Goal: Transaction & Acquisition: Purchase product/service

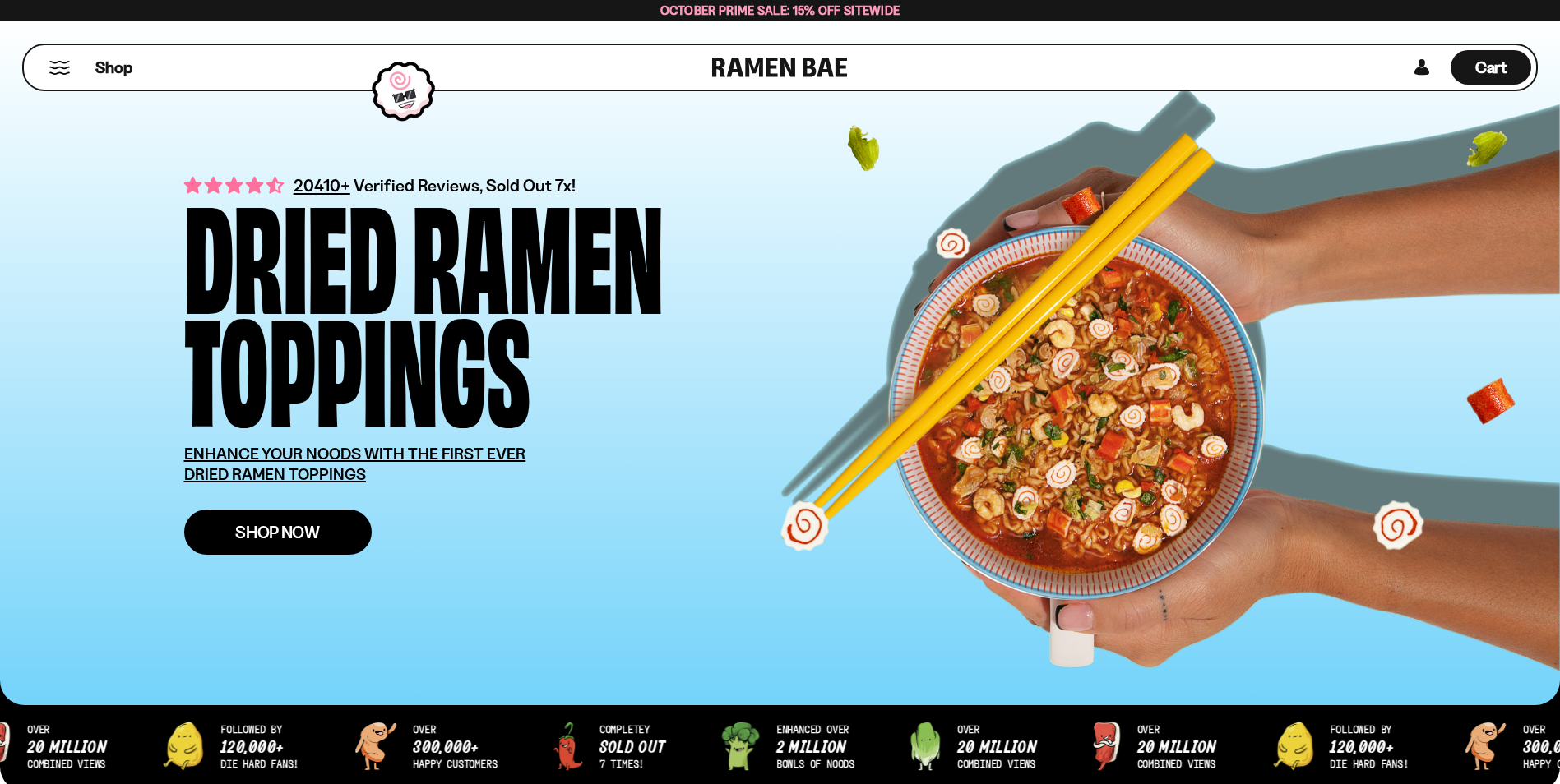
click at [306, 525] on span "Shop Now" at bounding box center [278, 532] width 85 height 18
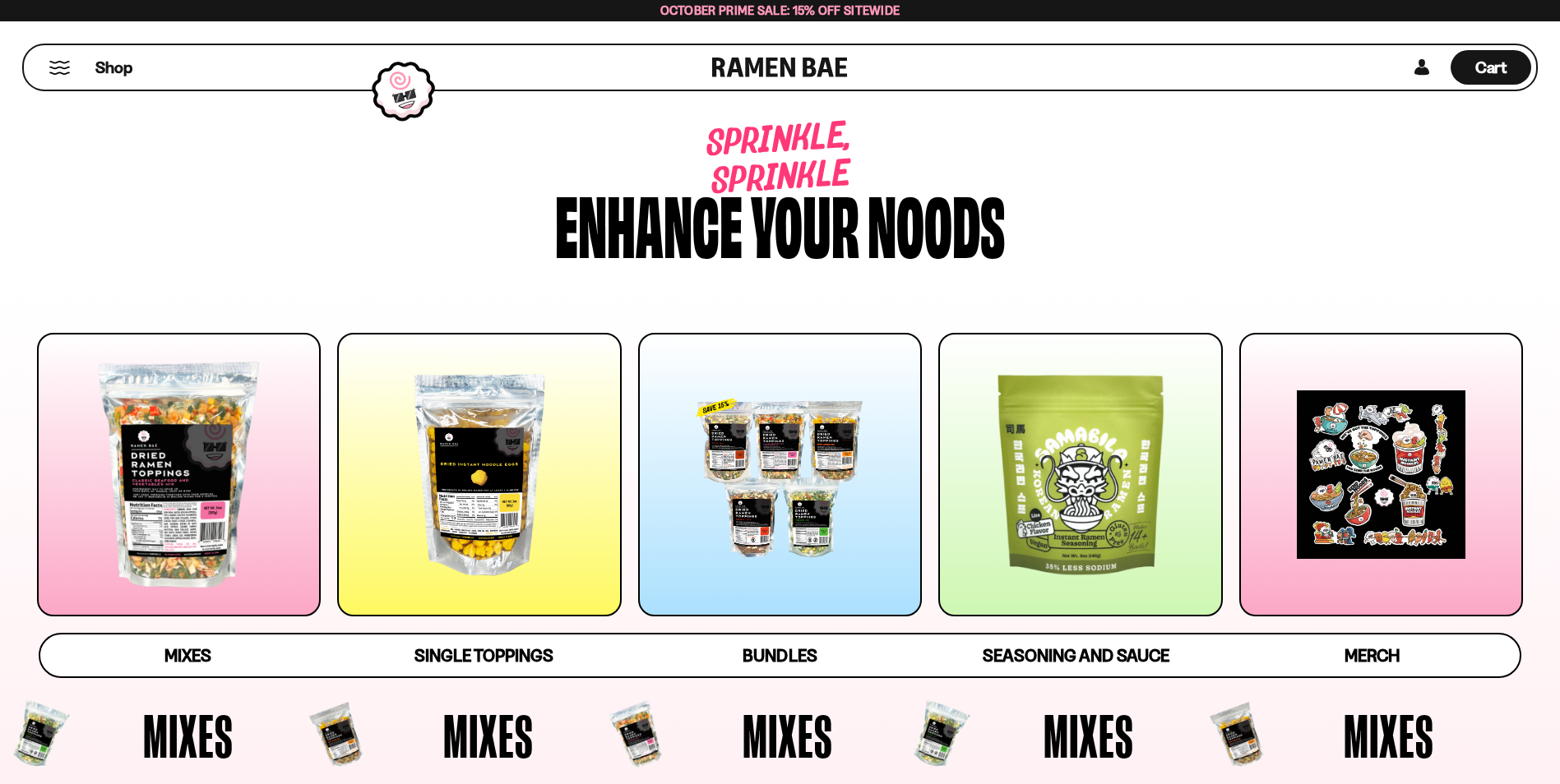
scroll to position [55, 0]
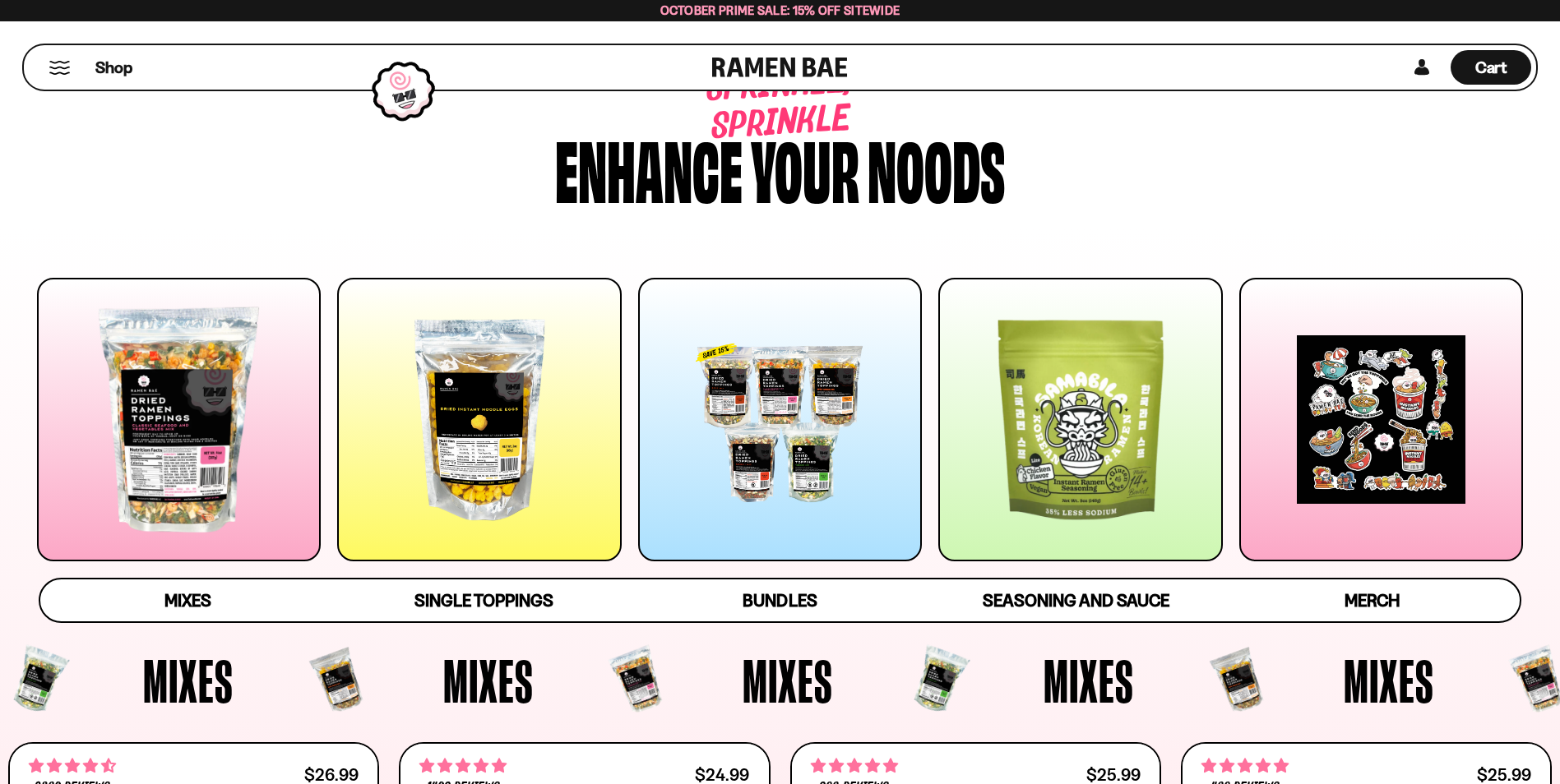
click at [172, 466] on div at bounding box center [179, 419] width 284 height 284
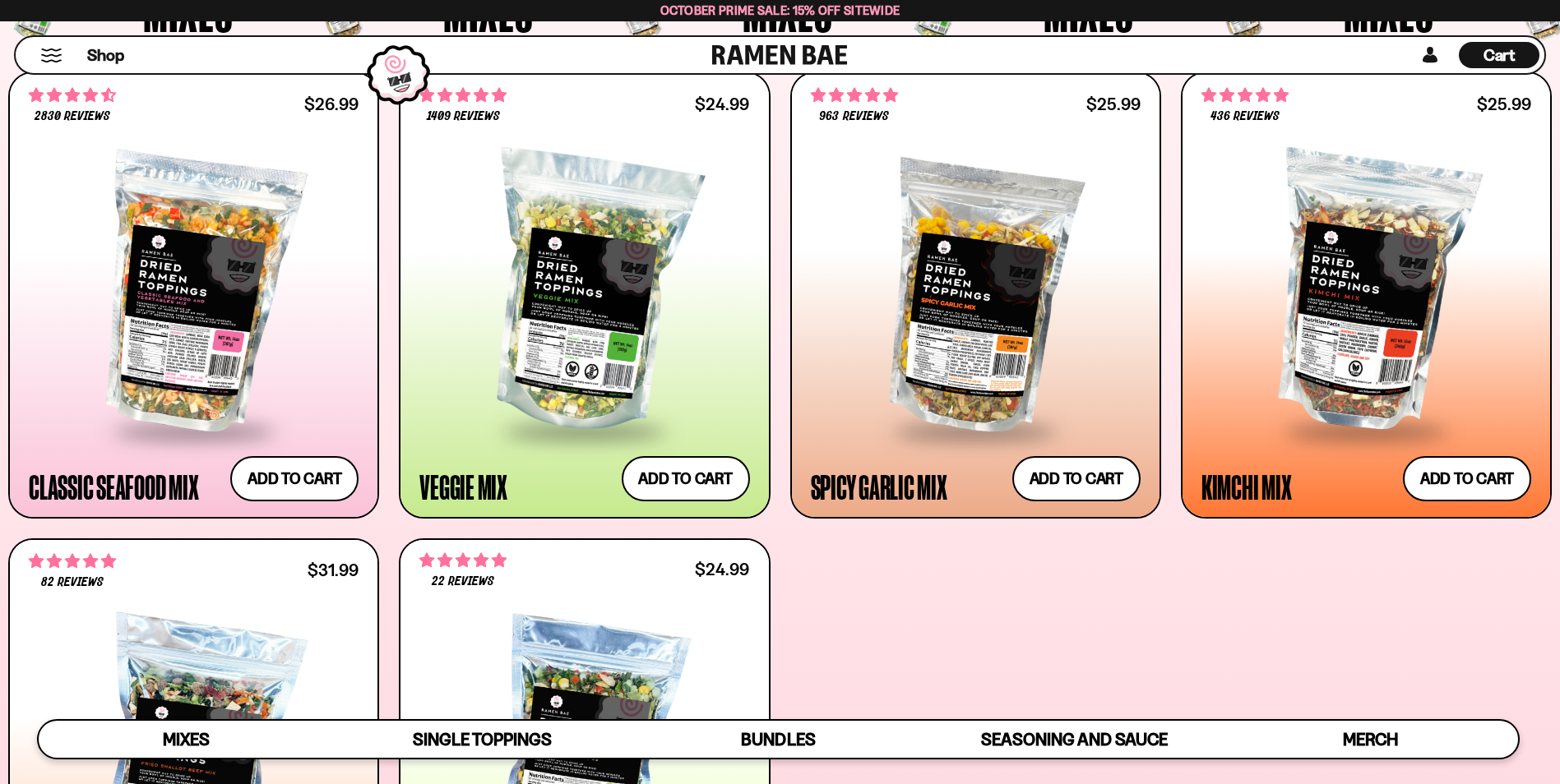
scroll to position [670, 0]
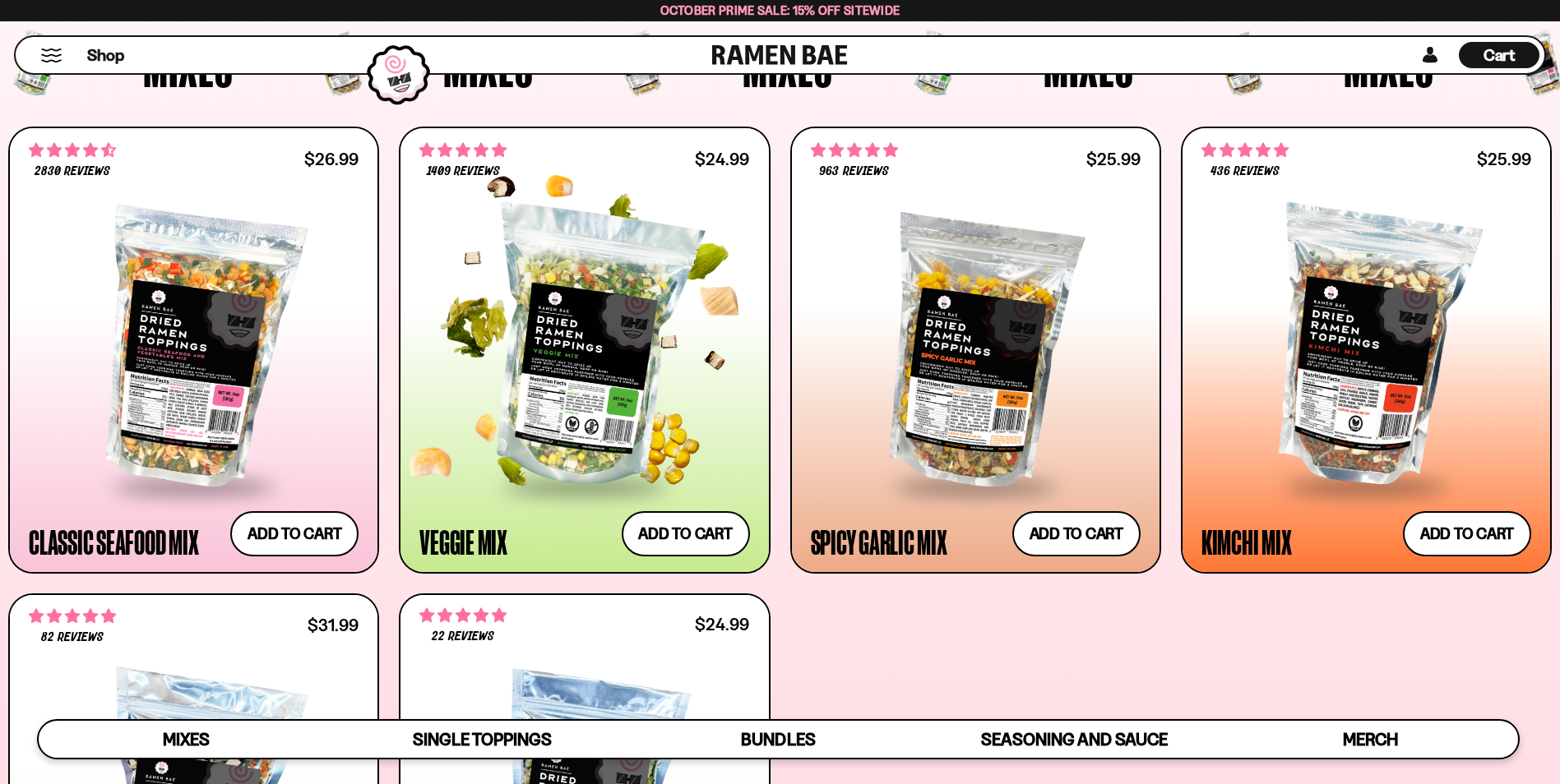
click at [537, 367] on div at bounding box center [584, 347] width 330 height 272
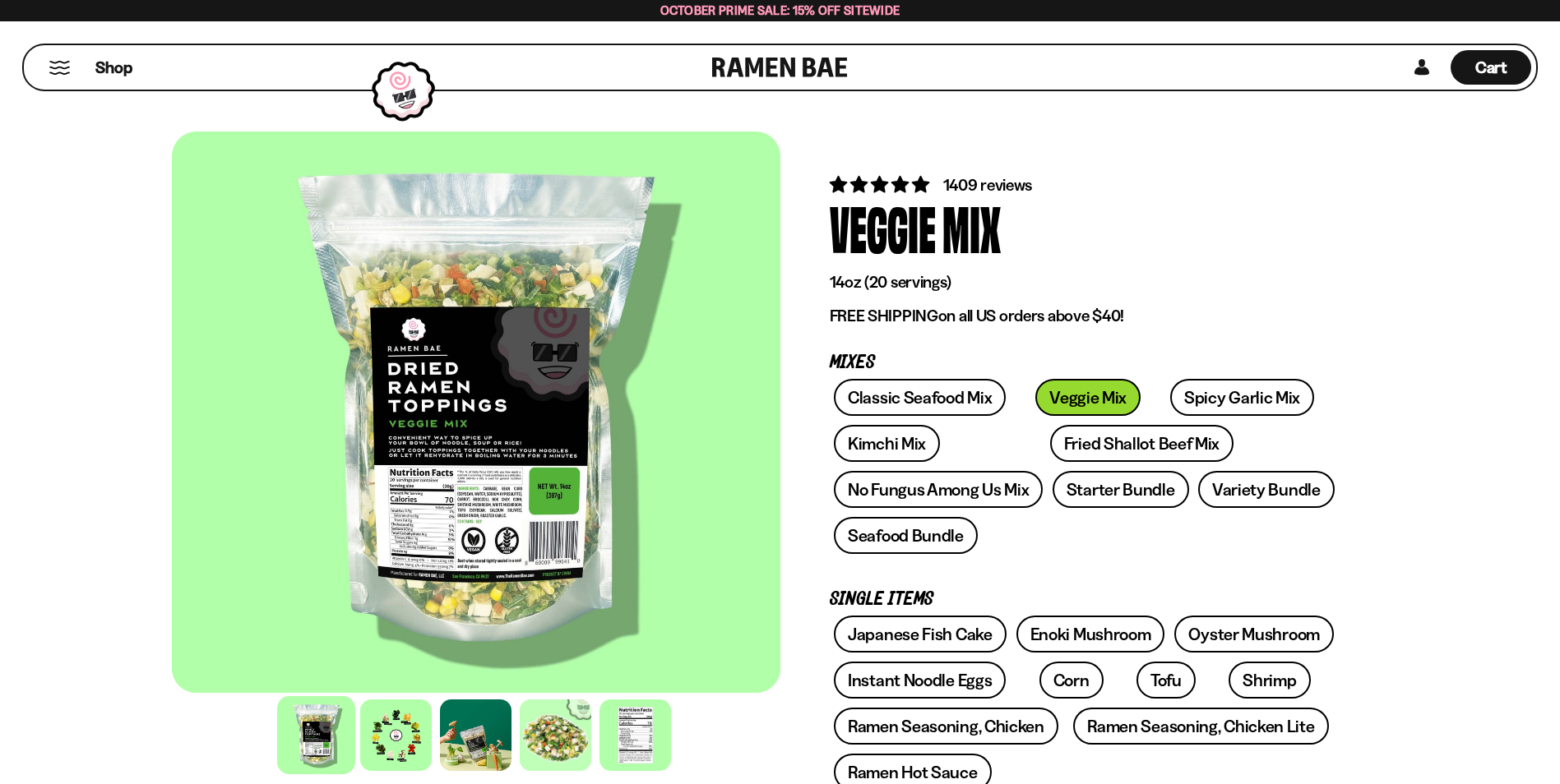
scroll to position [55, 0]
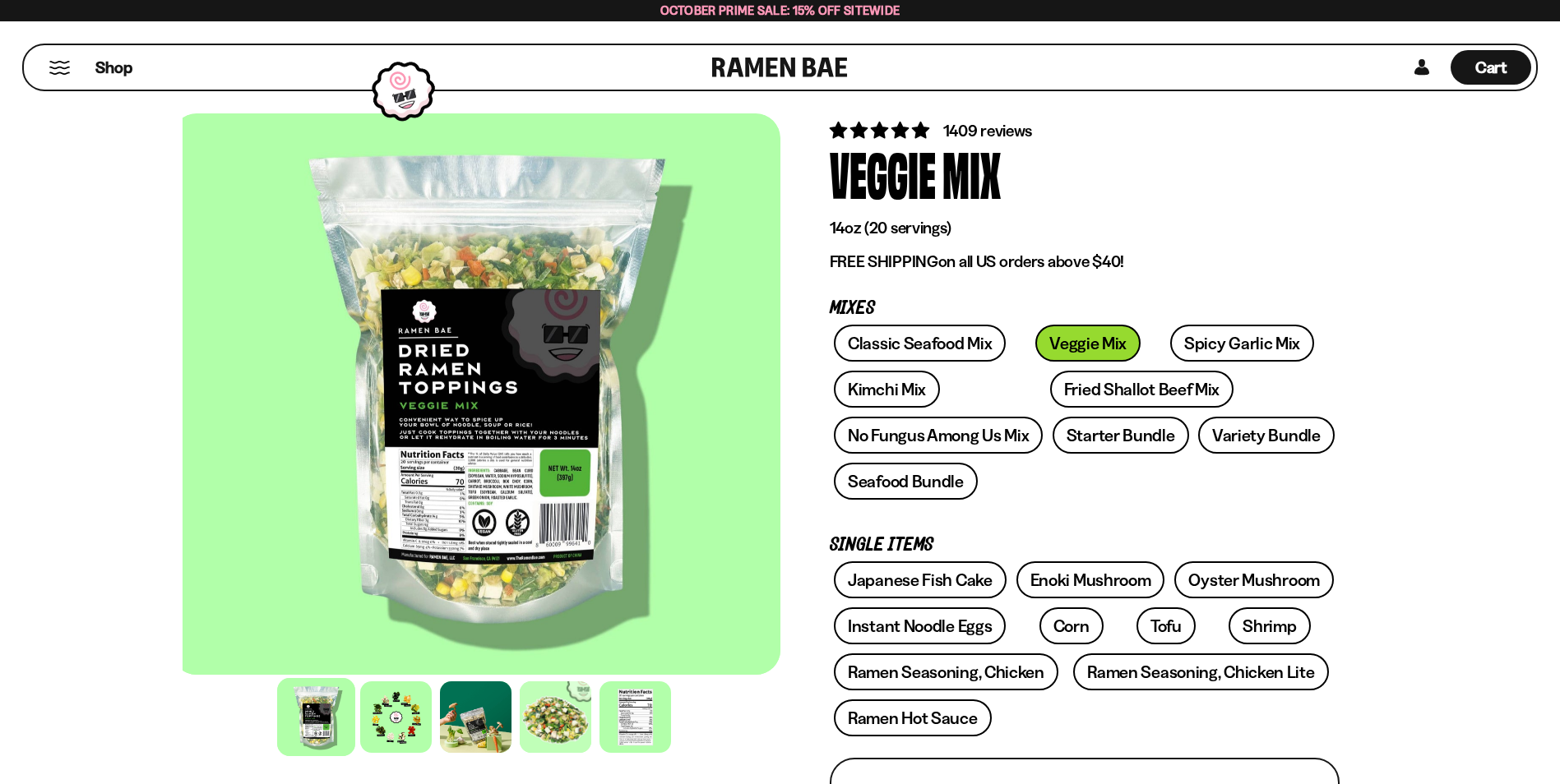
click at [495, 349] on div at bounding box center [487, 394] width 608 height 561
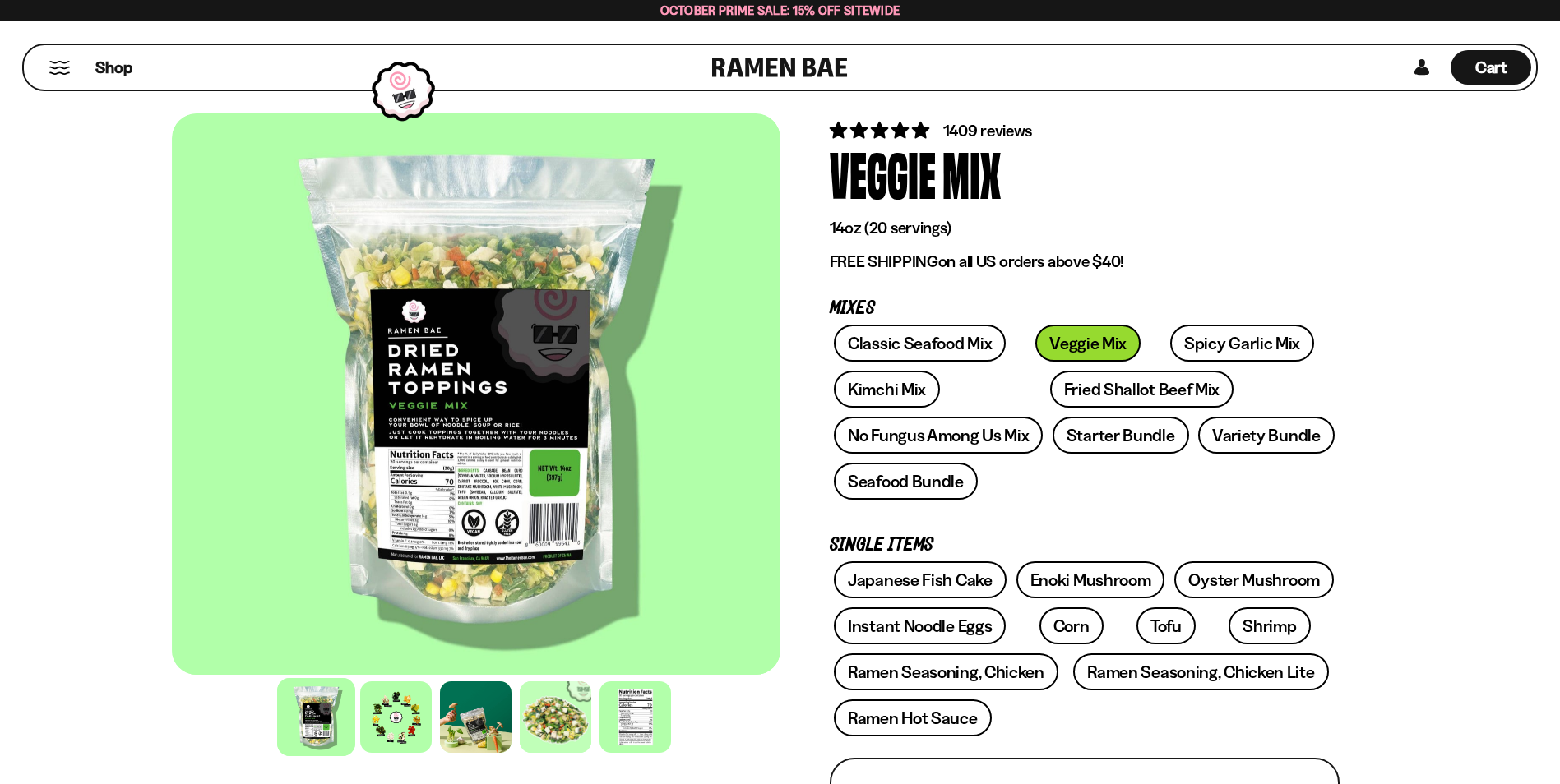
click at [469, 399] on div at bounding box center [475, 394] width 608 height 561
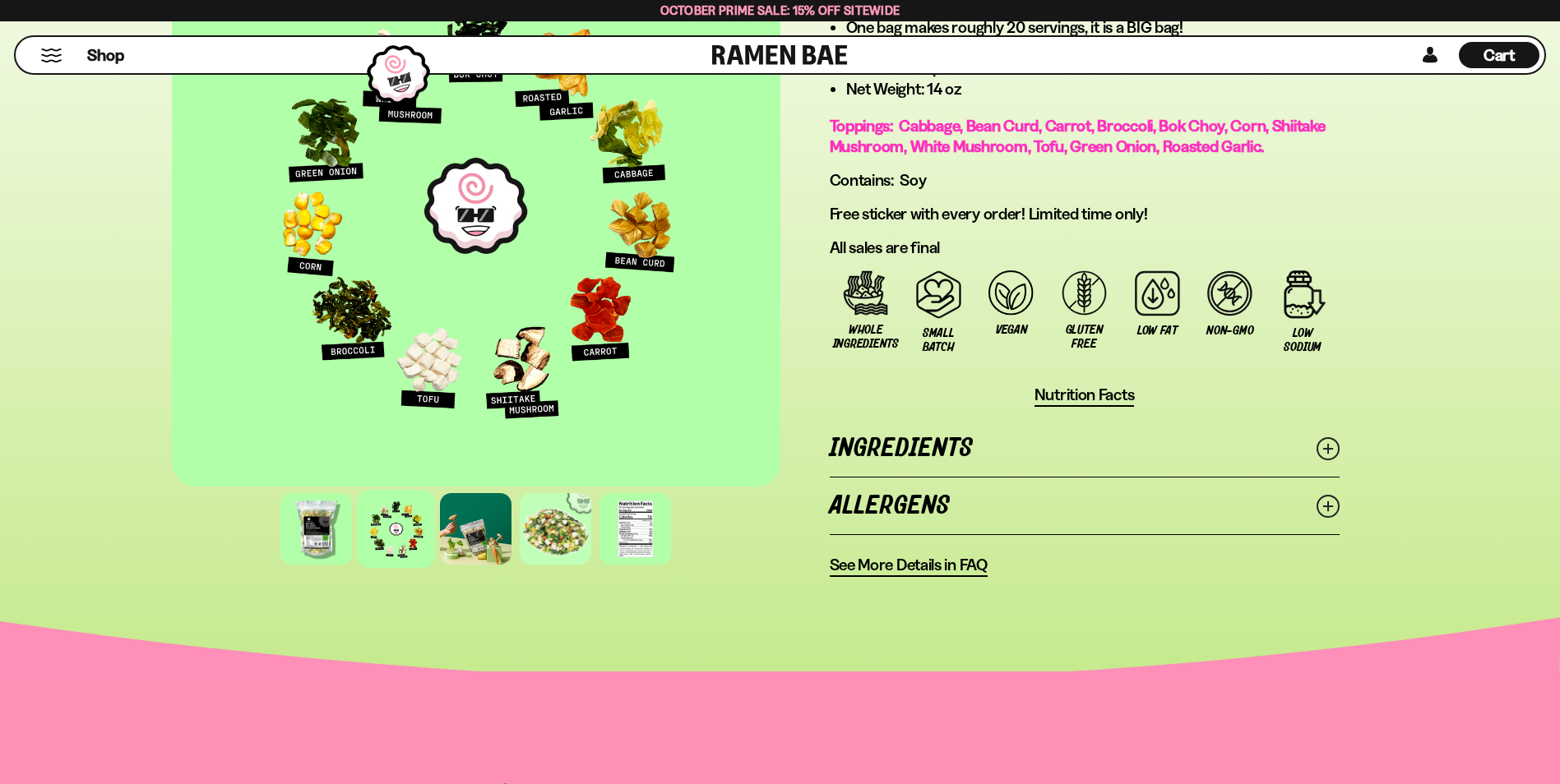
scroll to position [1370, 0]
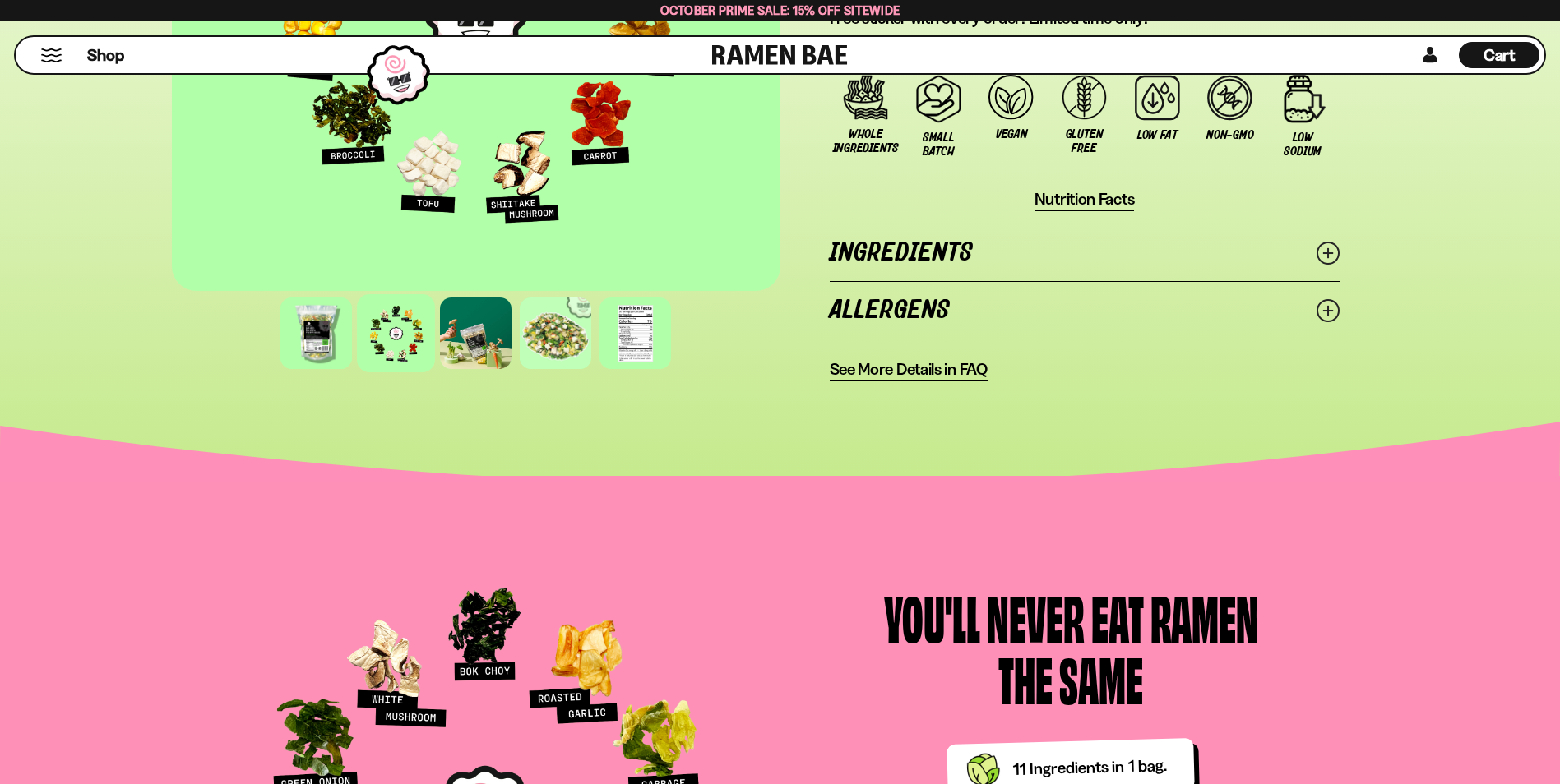
click at [1333, 263] on icon at bounding box center [1328, 253] width 23 height 23
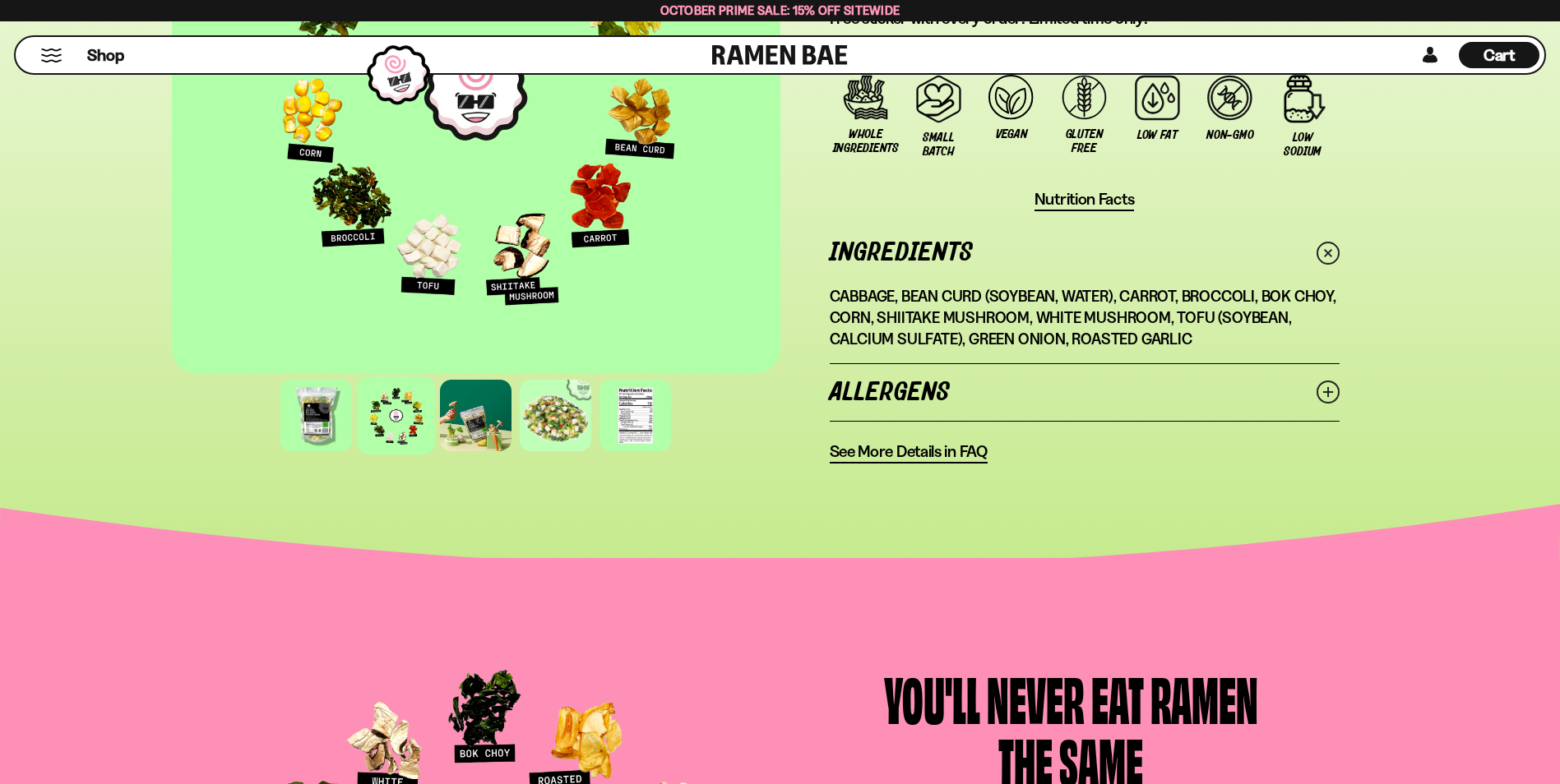
click at [1332, 398] on icon at bounding box center [1328, 392] width 23 height 23
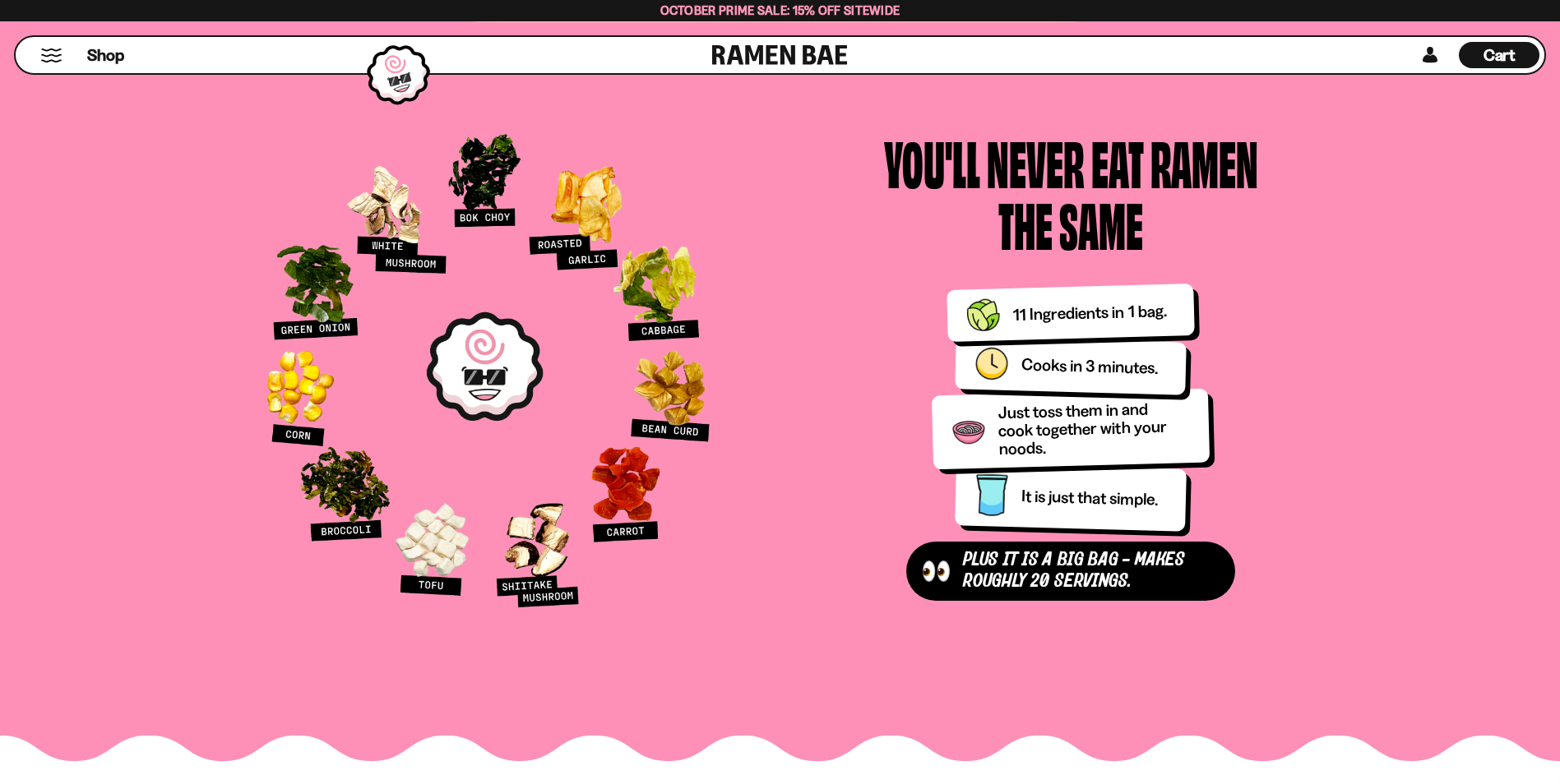
scroll to position [1917, 0]
